Goal: Task Accomplishment & Management: Manage account settings

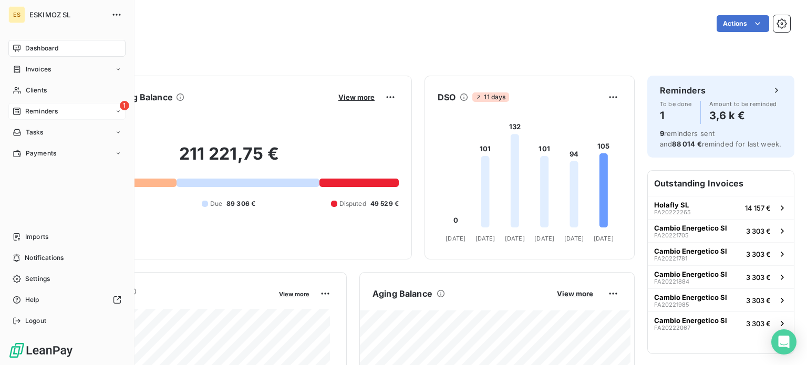
click at [26, 115] on span "Reminders" at bounding box center [41, 111] width 33 height 9
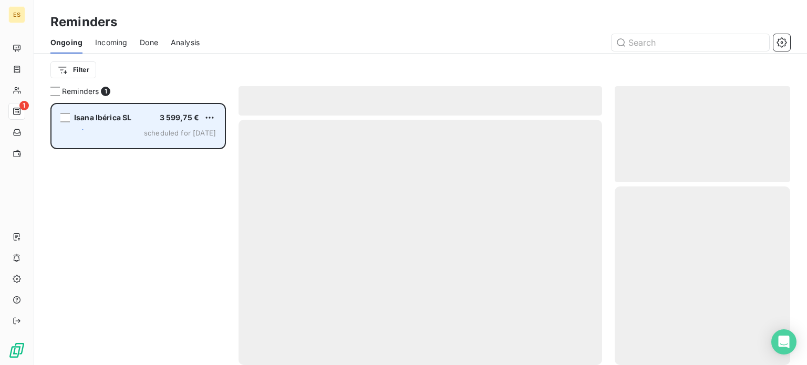
scroll to position [254, 167]
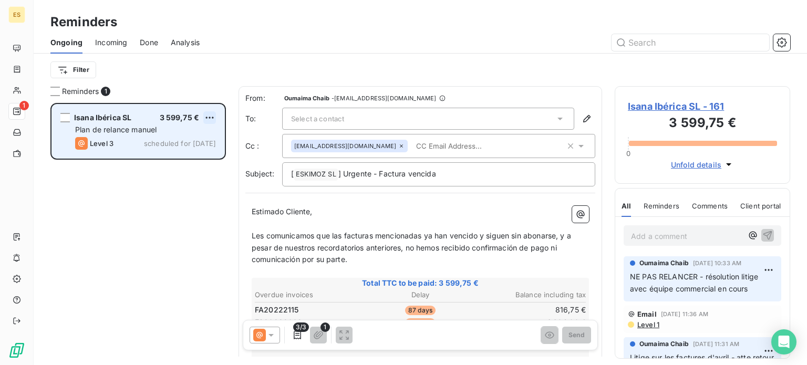
click at [211, 115] on html "ES 1 Reminders Ongoing Incoming Done Analysis Filter Reminders 1 Isana Ibérica …" at bounding box center [403, 182] width 807 height 365
click at [155, 159] on div "Skip this action" at bounding box center [164, 157] width 91 height 17
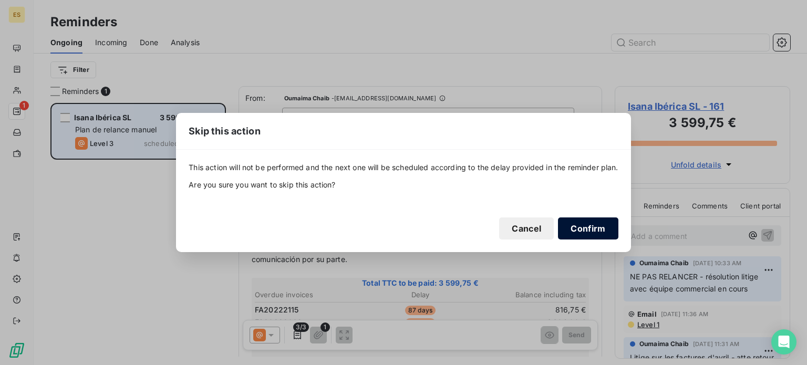
click at [597, 230] on button "Confirm" at bounding box center [588, 229] width 60 height 22
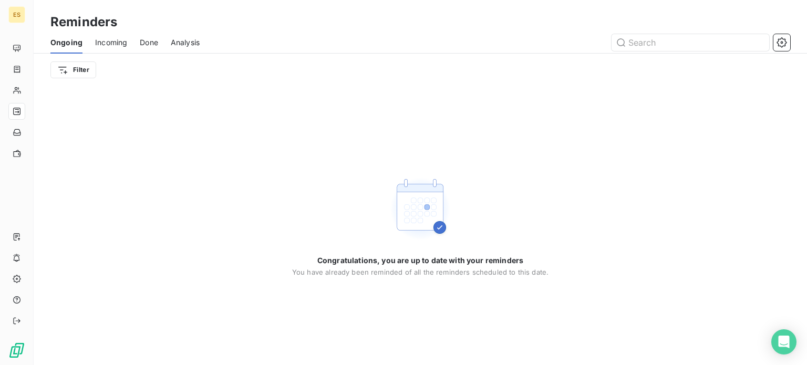
click at [118, 46] on span "Incoming" at bounding box center [111, 42] width 32 height 11
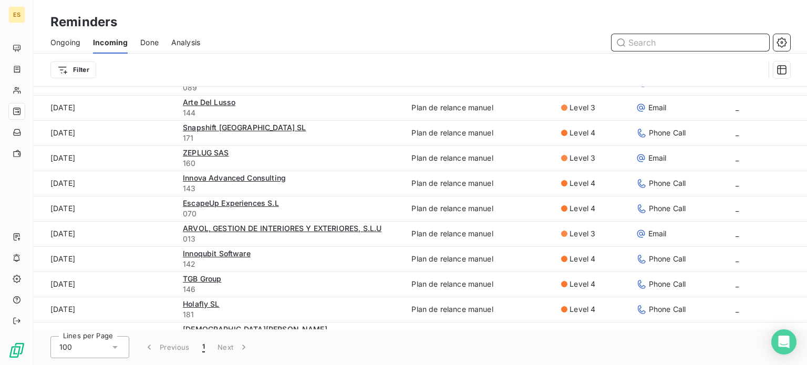
click at [153, 46] on span "Done" at bounding box center [149, 42] width 18 height 11
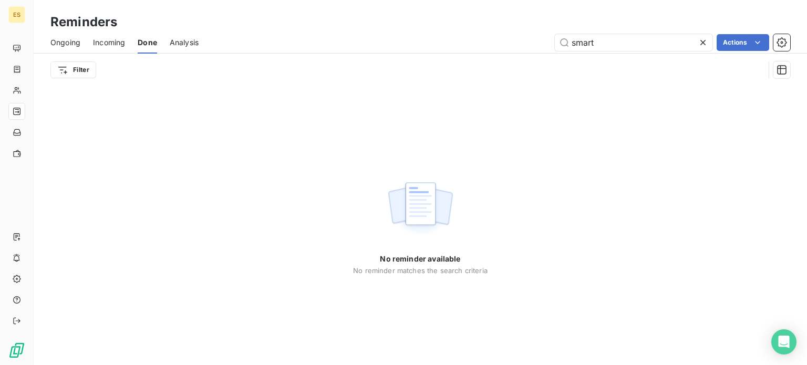
click at [193, 47] on span "Analysis" at bounding box center [184, 42] width 29 height 11
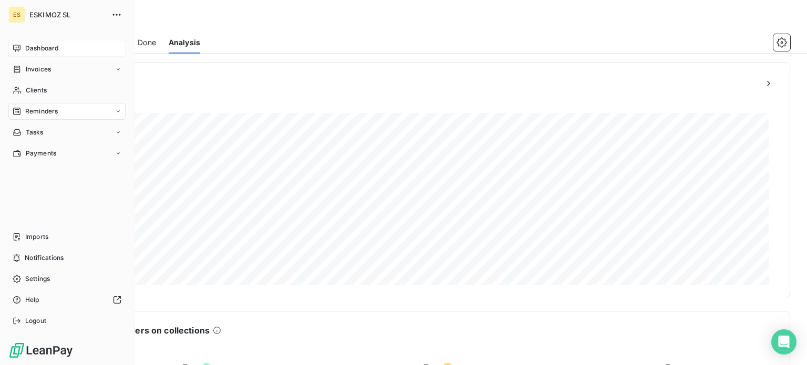
click at [61, 46] on div "Dashboard" at bounding box center [66, 48] width 117 height 17
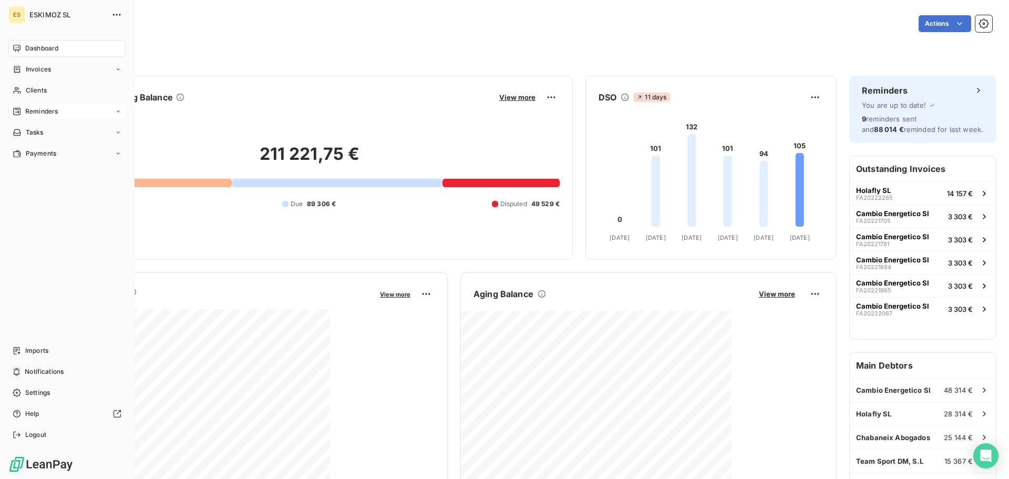
click at [25, 108] on div "Reminders" at bounding box center [35, 111] width 45 height 9
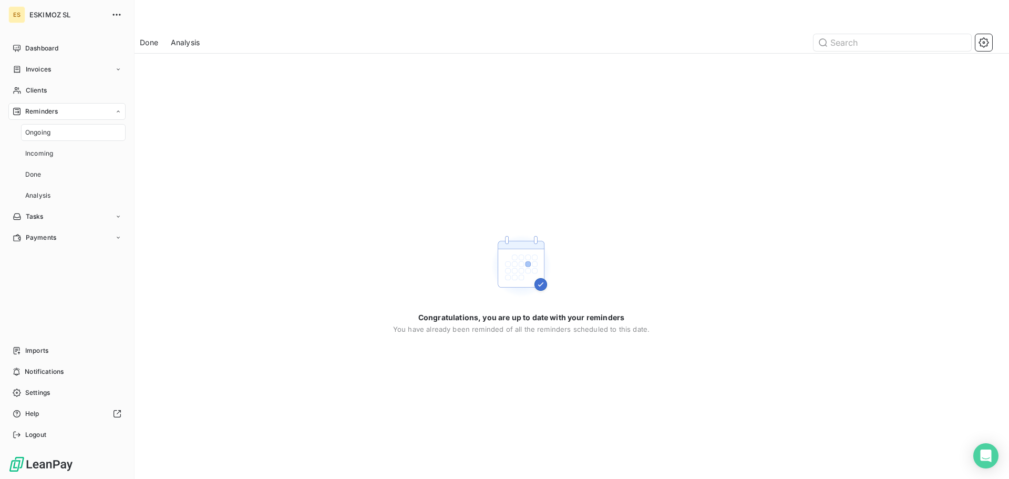
click at [25, 108] on div "Reminders" at bounding box center [35, 111] width 45 height 9
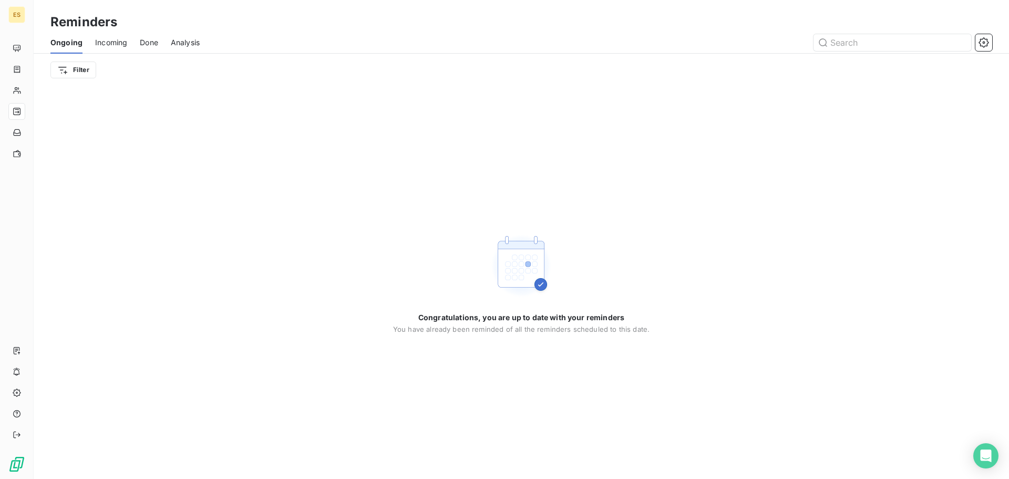
click at [123, 45] on span "Incoming" at bounding box center [111, 42] width 32 height 11
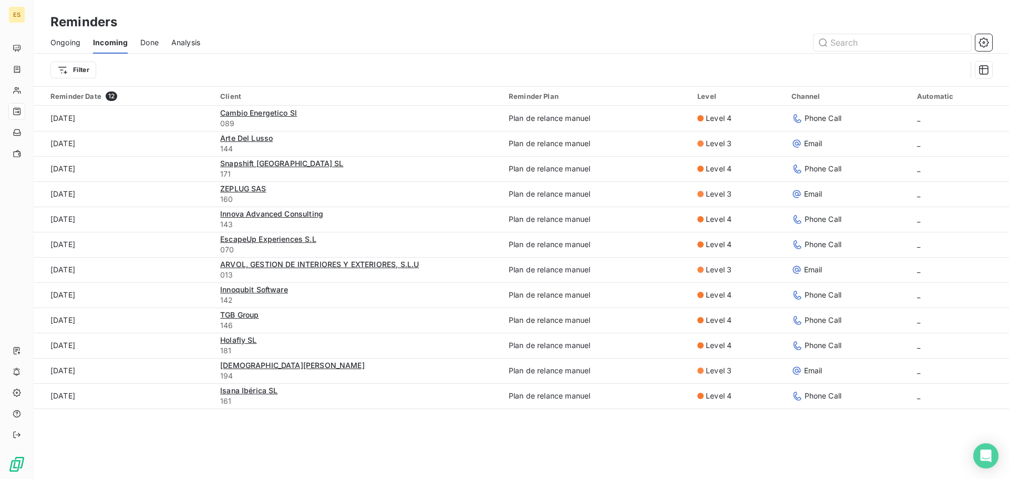
click at [123, 45] on span "Incoming" at bounding box center [110, 42] width 35 height 11
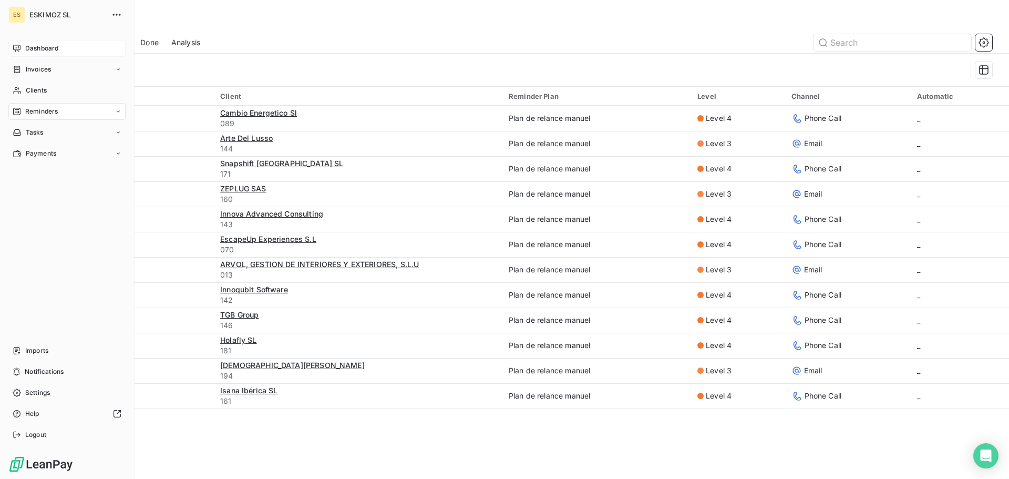
click at [20, 41] on div "Dashboard" at bounding box center [66, 48] width 117 height 17
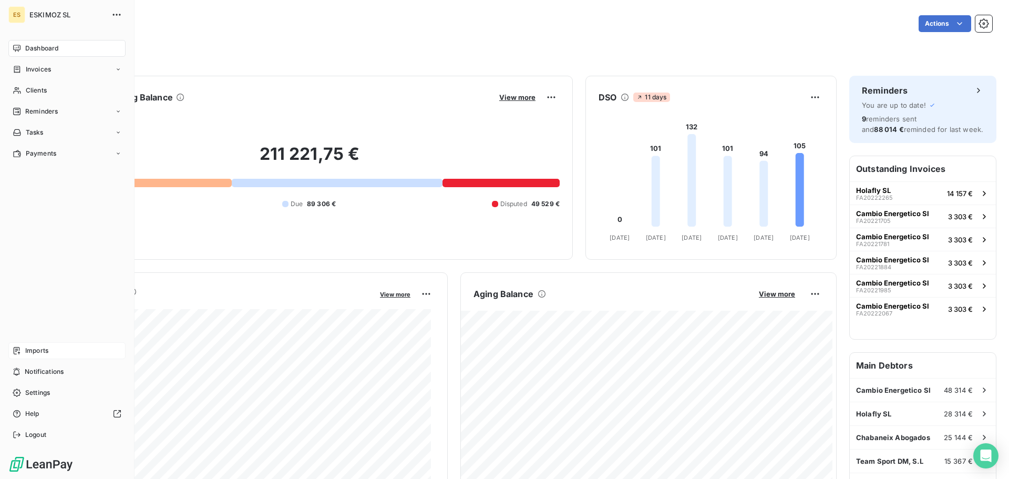
click at [39, 355] on span "Imports" at bounding box center [36, 350] width 23 height 9
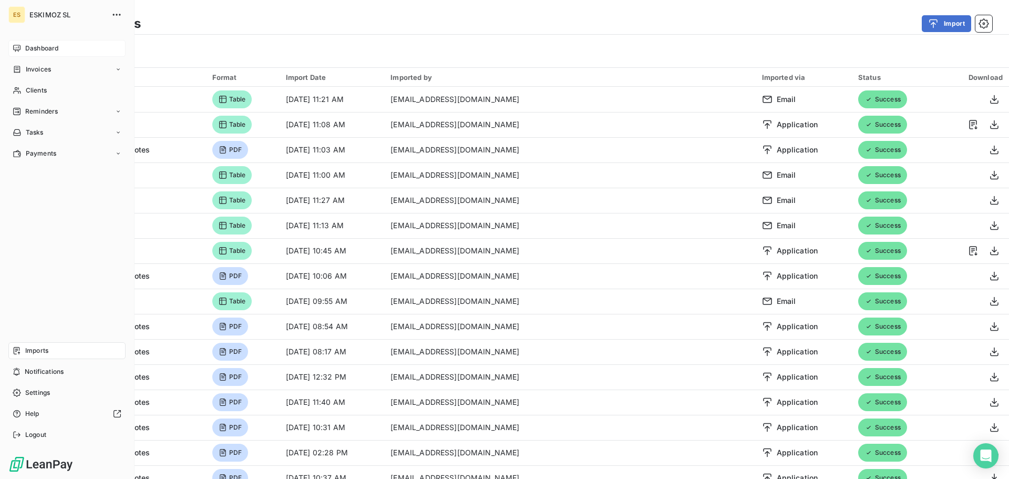
click at [22, 49] on div "Dashboard" at bounding box center [66, 48] width 117 height 17
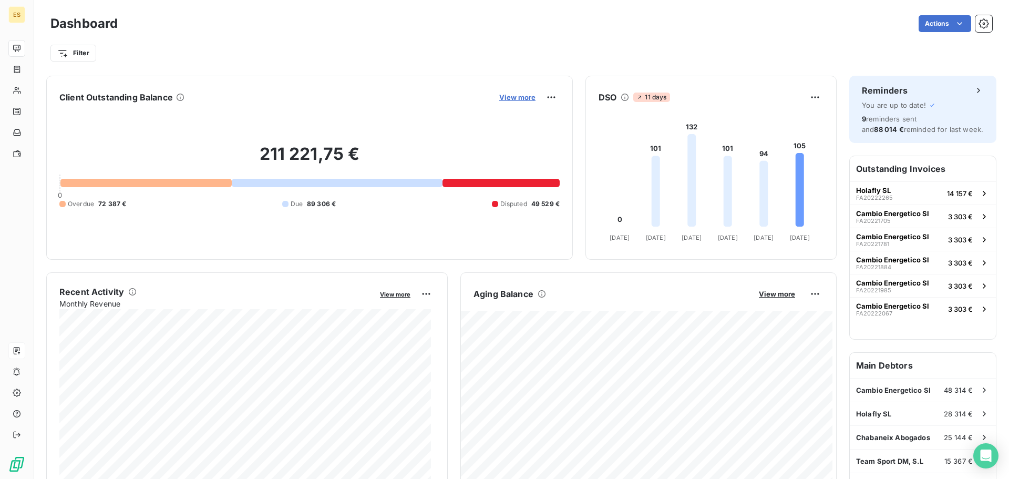
click at [503, 99] on span "View more" at bounding box center [517, 97] width 36 height 8
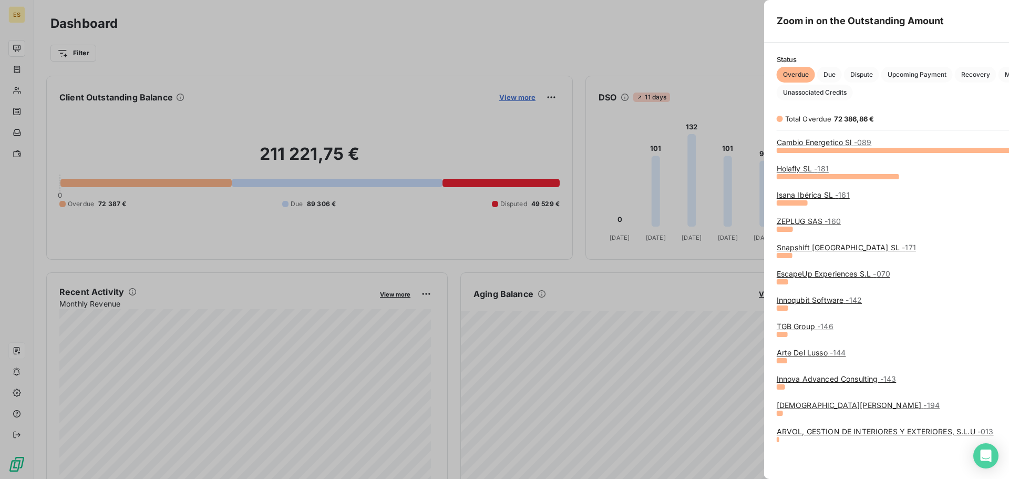
scroll to position [321, 396]
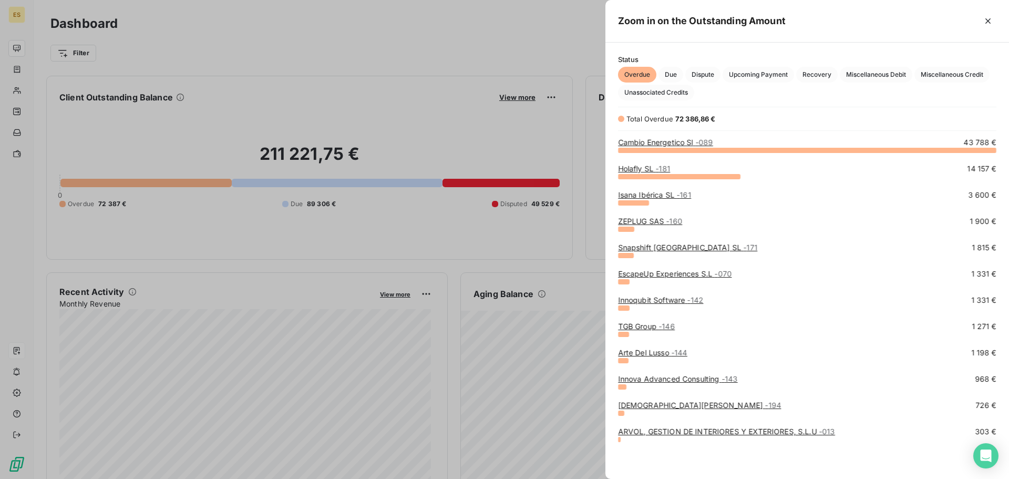
drag, startPoint x: 987, startPoint y: 23, endPoint x: 875, endPoint y: 45, distance: 114.0
click at [807, 25] on icon "button" at bounding box center [988, 21] width 11 height 11
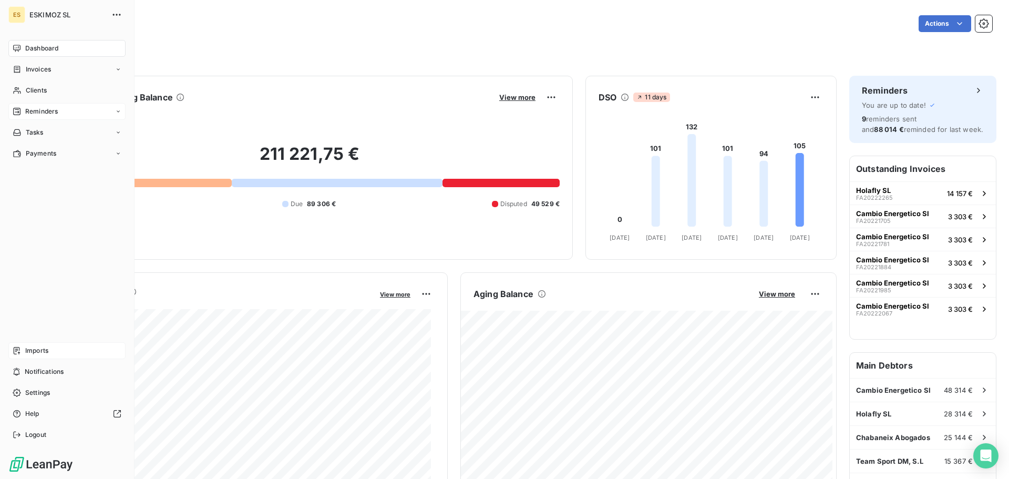
click at [46, 112] on span "Reminders" at bounding box center [41, 111] width 33 height 9
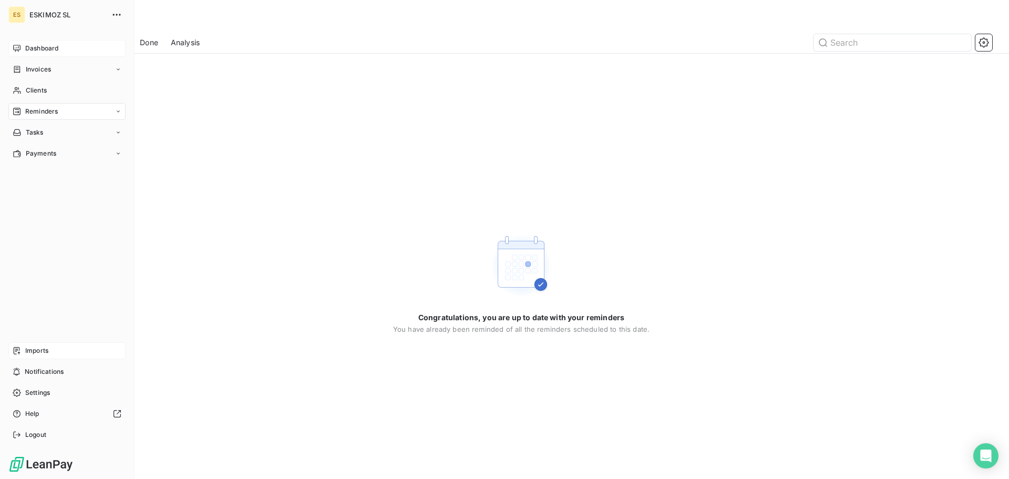
click at [29, 42] on div "Dashboard" at bounding box center [66, 48] width 117 height 17
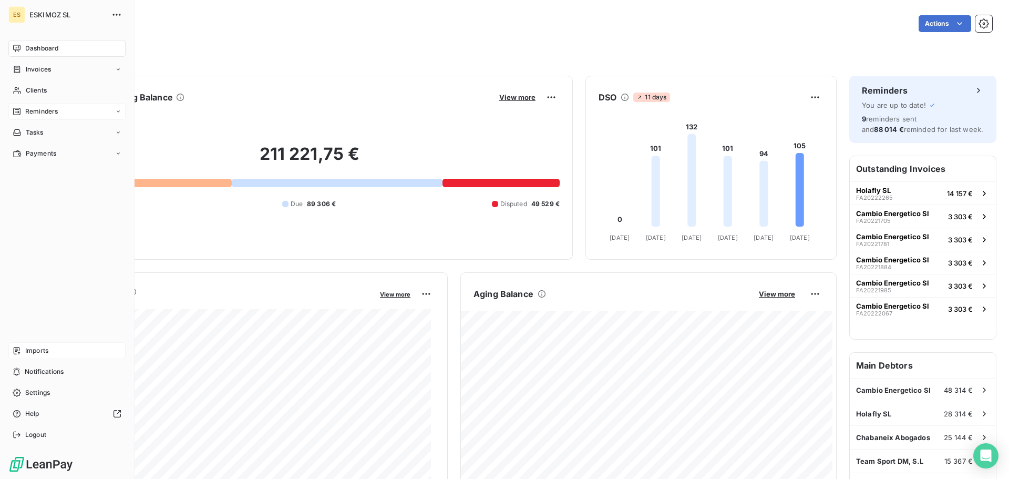
click at [68, 106] on div "Reminders" at bounding box center [66, 111] width 117 height 17
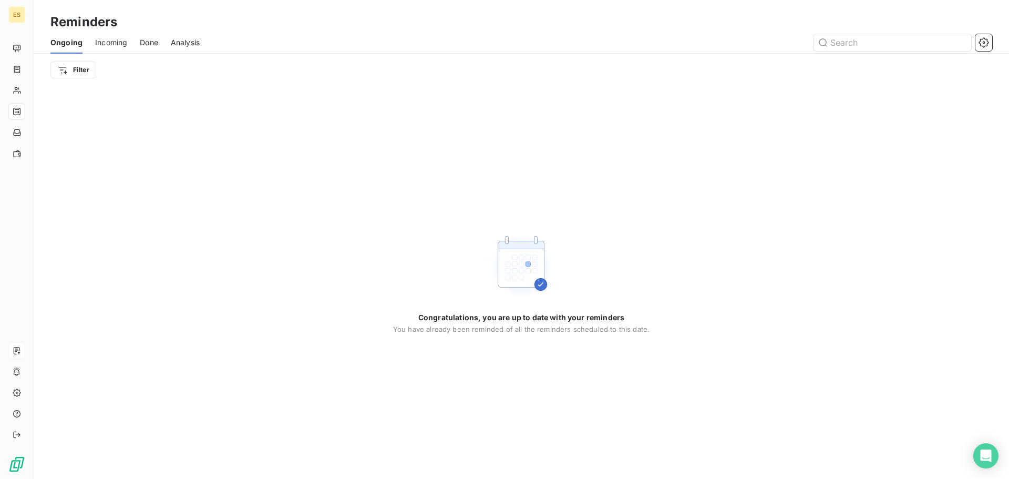
click at [110, 42] on span "Incoming" at bounding box center [111, 42] width 32 height 11
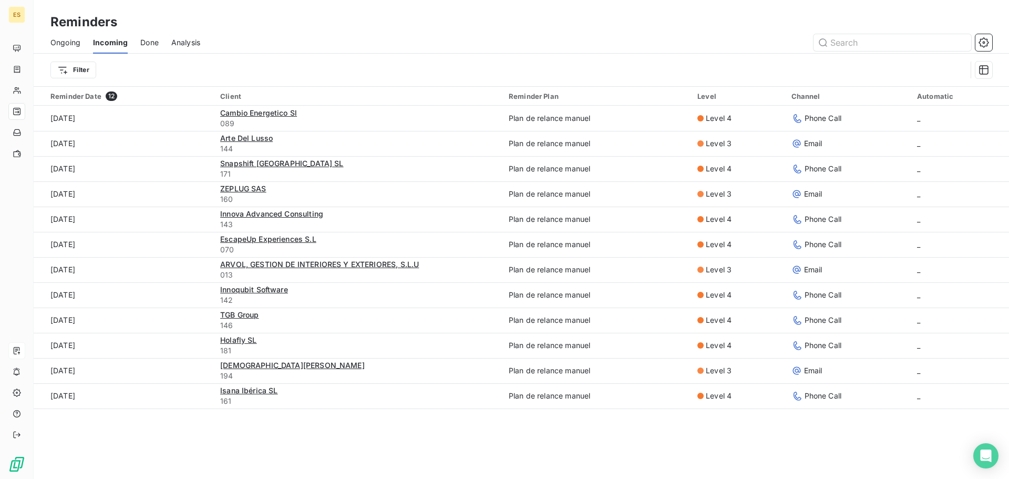
click at [148, 50] on div "Done" at bounding box center [149, 43] width 18 height 22
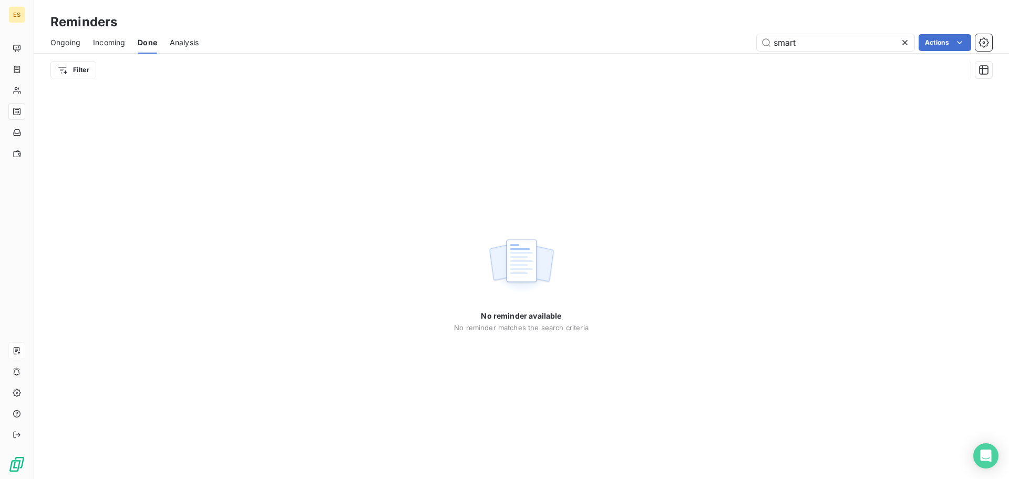
click at [176, 43] on span "Analysis" at bounding box center [184, 42] width 29 height 11
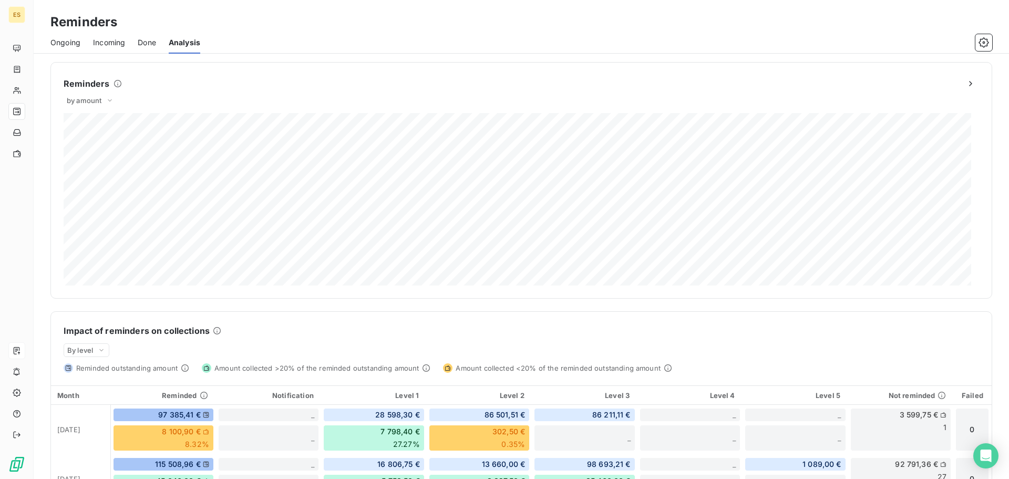
click at [114, 37] on span "Incoming" at bounding box center [109, 42] width 32 height 11
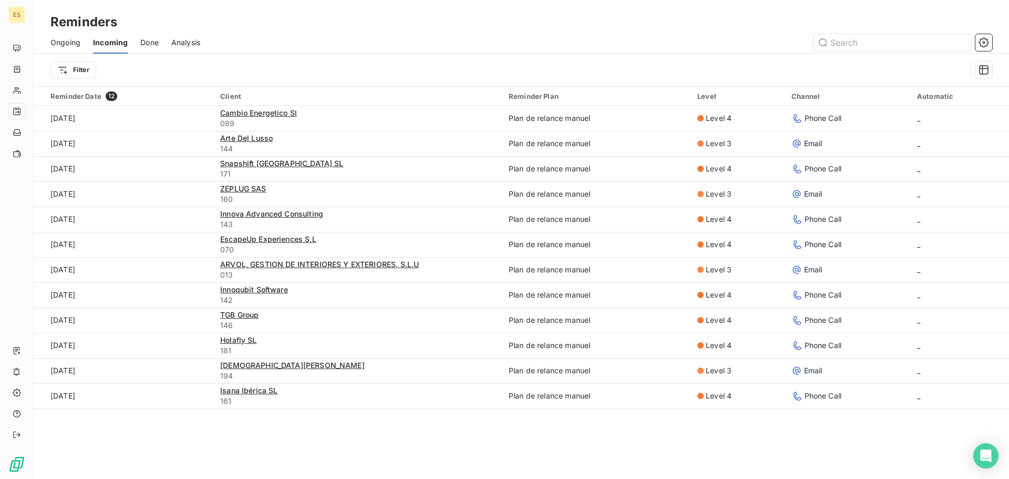
click at [147, 48] on div "Done" at bounding box center [149, 43] width 18 height 22
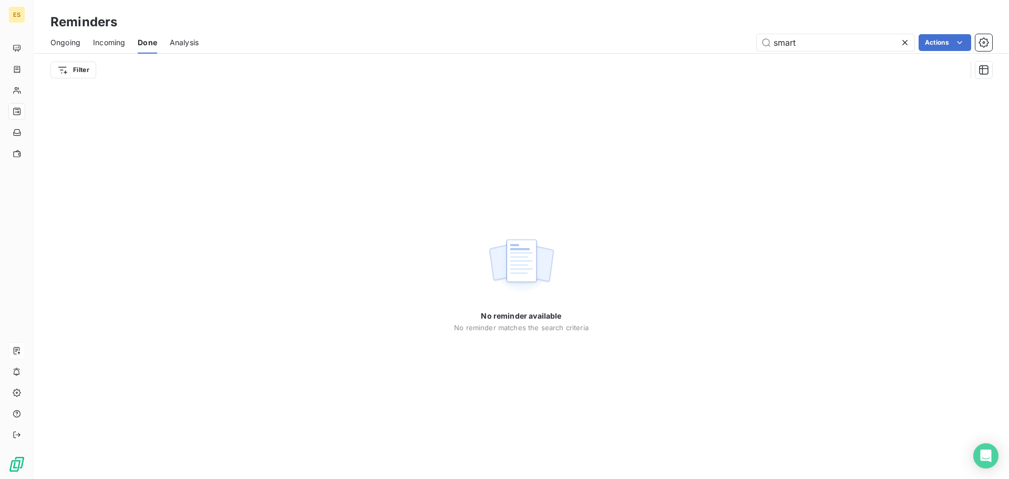
click at [107, 42] on span "Incoming" at bounding box center [109, 42] width 32 height 11
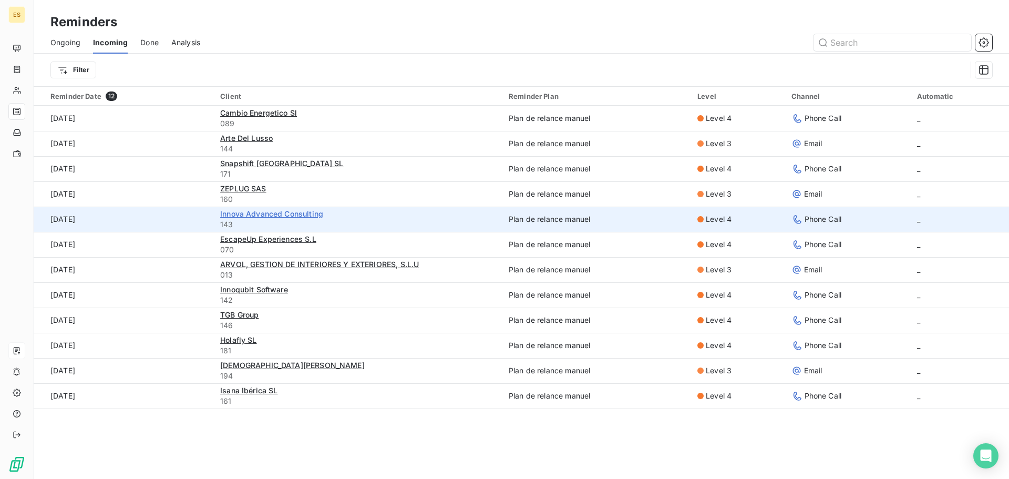
drag, startPoint x: 208, startPoint y: 220, endPoint x: 244, endPoint y: 211, distance: 37.5
click at [244, 211] on tr "[DATE] Innova Advanced Consulting 143 Plan de relance [PERSON_NAME] Level 4 Pho…" at bounding box center [521, 219] width 975 height 25
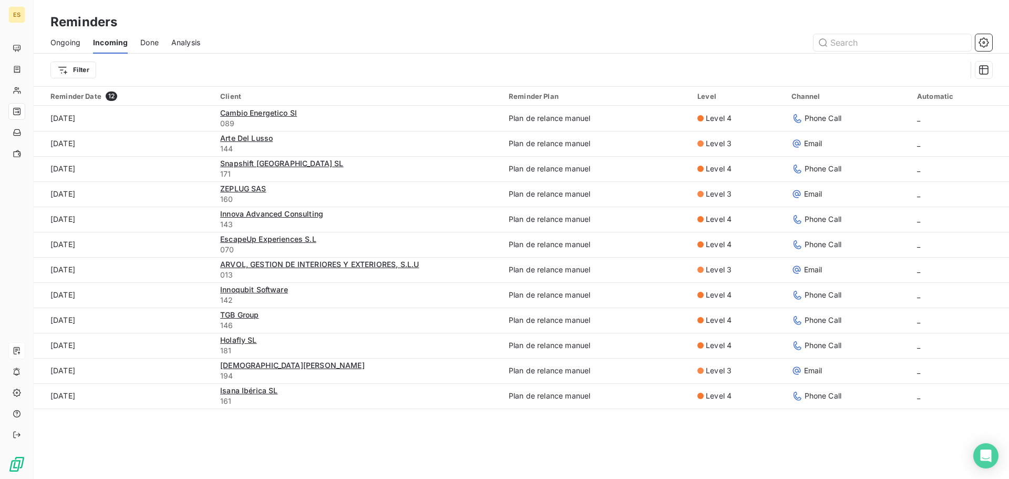
click at [263, 365] on div "Reminder Date 12 Client Reminder Plan Level Channel Automatic [DATE] Cambio Ene…" at bounding box center [521, 266] width 975 height 358
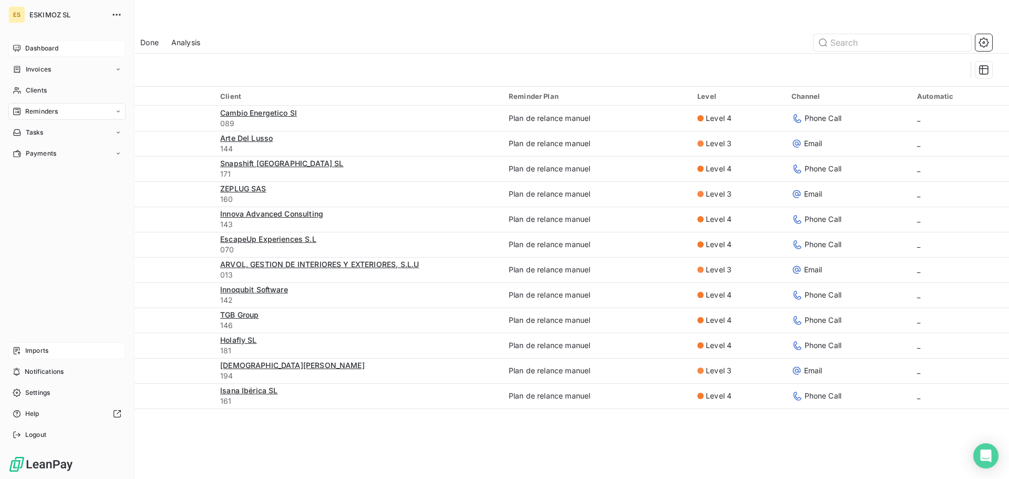
click at [25, 48] on div "Dashboard" at bounding box center [66, 48] width 117 height 17
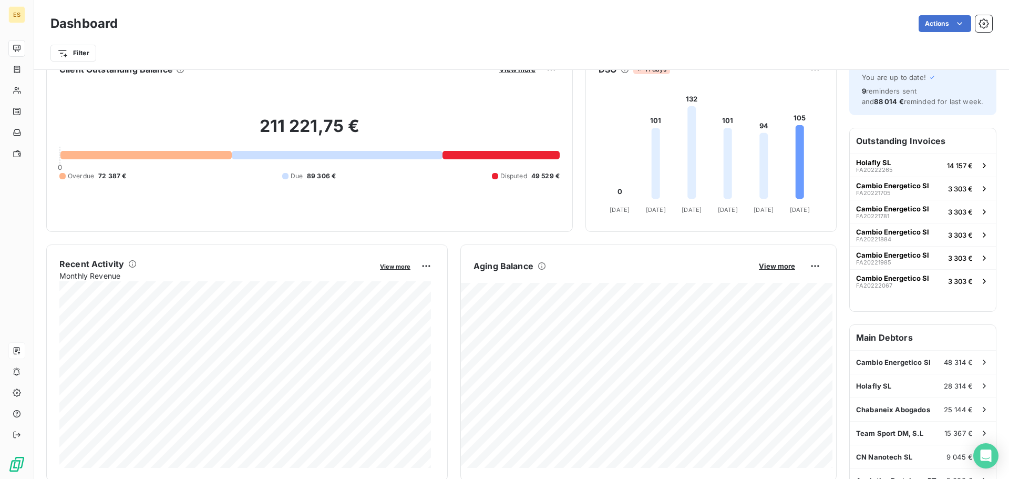
scroll to position [20, 0]
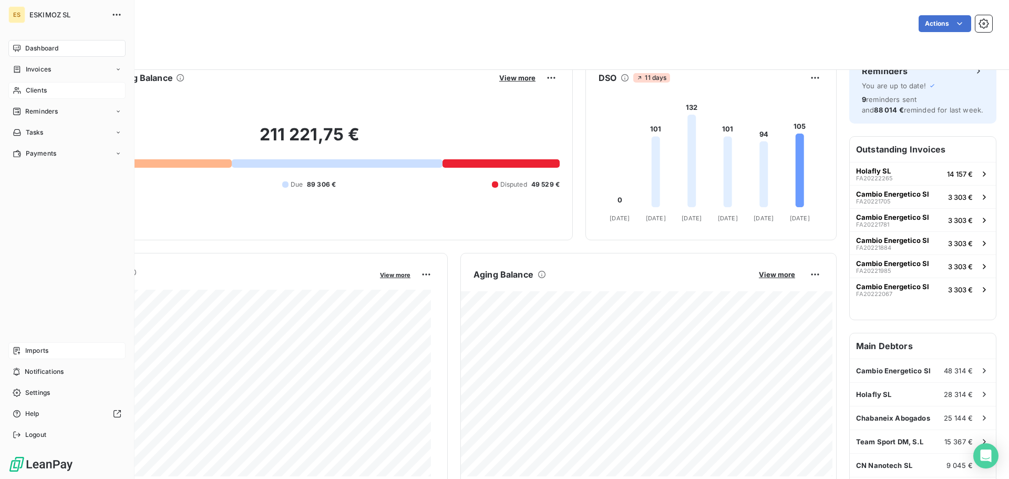
click at [38, 88] on span "Clients" at bounding box center [36, 90] width 21 height 9
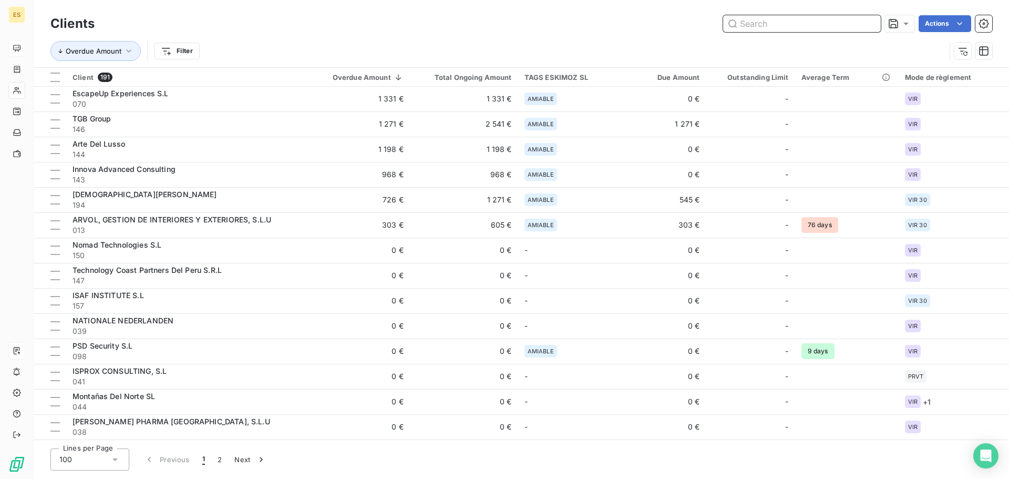
scroll to position [578, 0]
